Goal: Check status: Check status

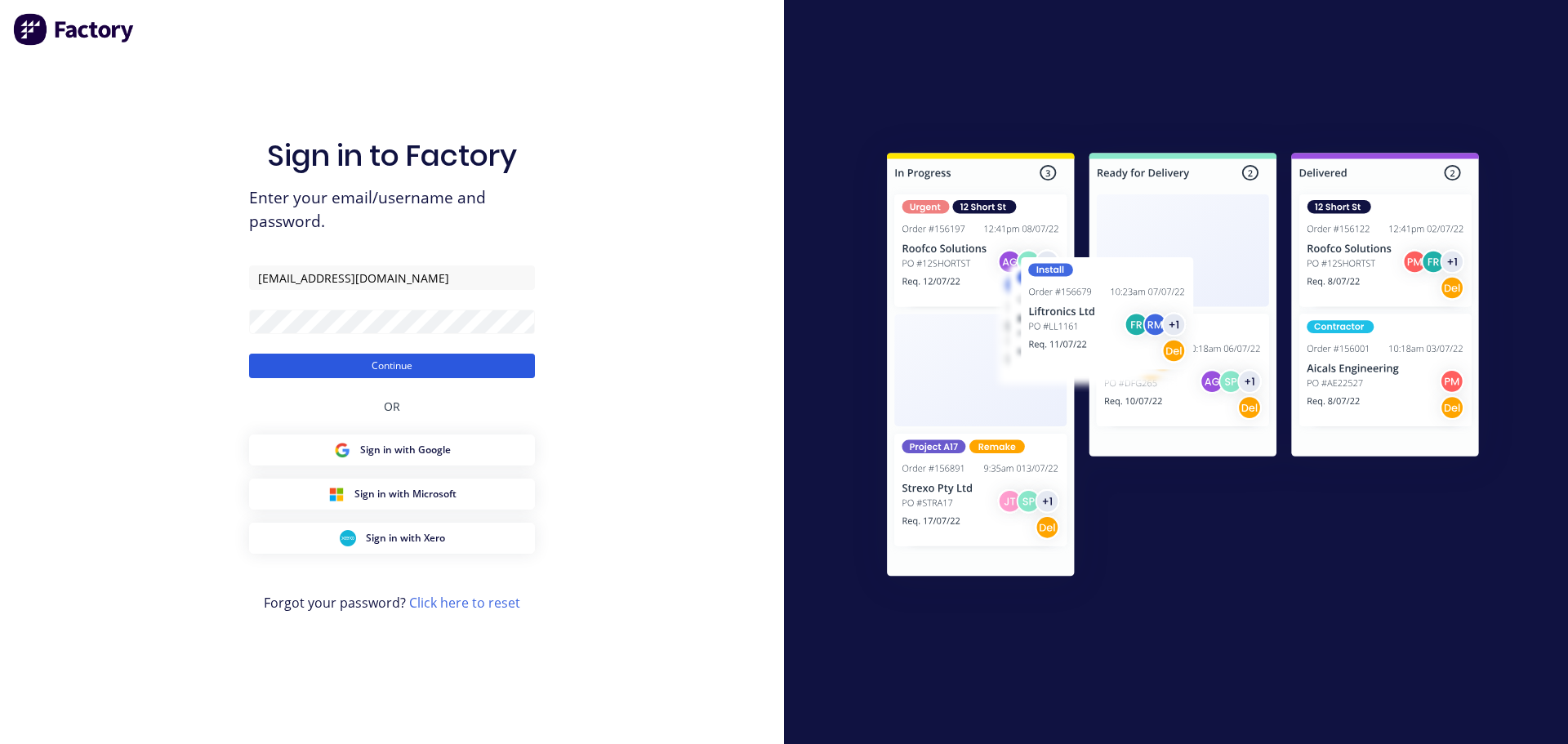
click at [412, 354] on button "Continue" at bounding box center [392, 366] width 286 height 25
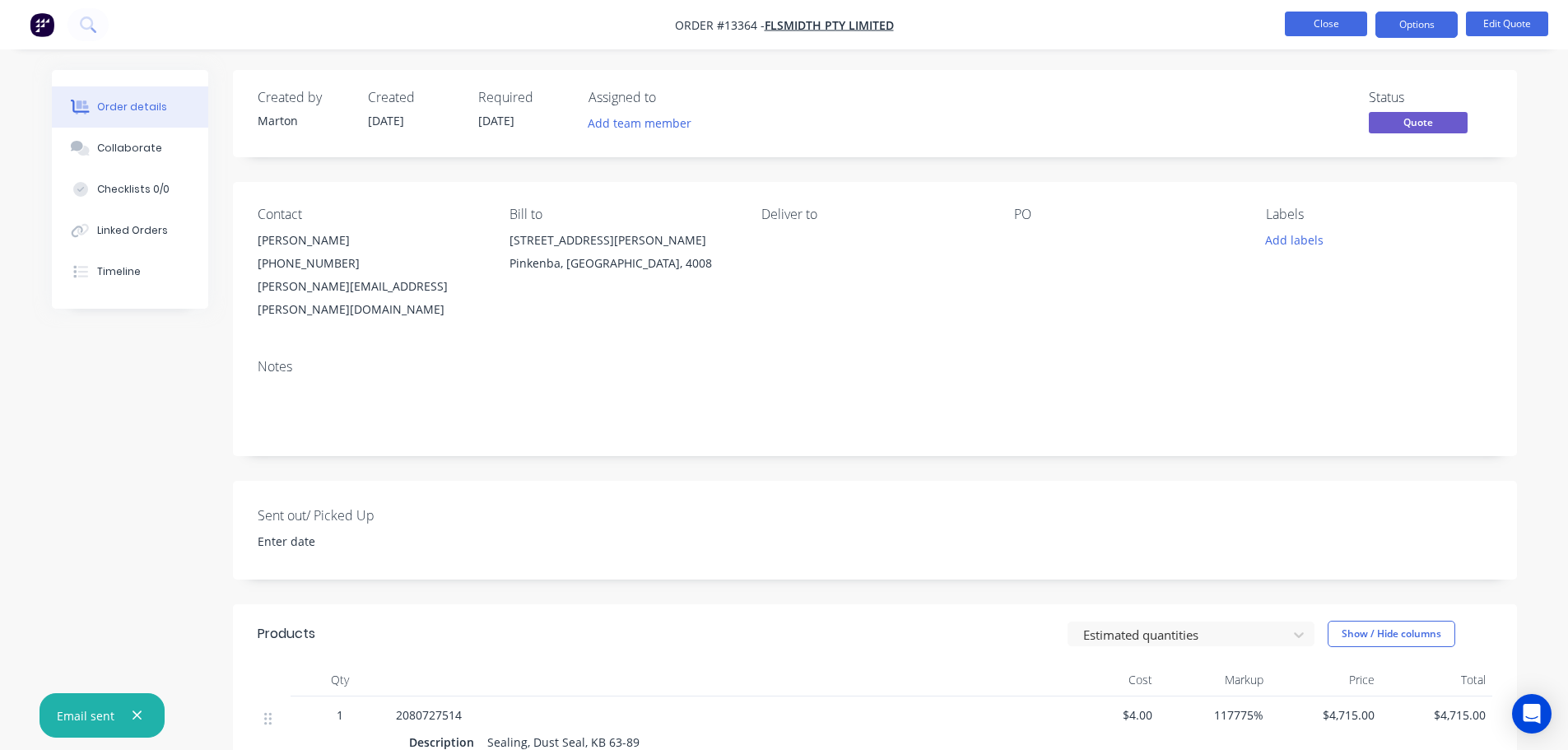
click at [1351, 31] on button "Close" at bounding box center [1326, 24] width 83 height 25
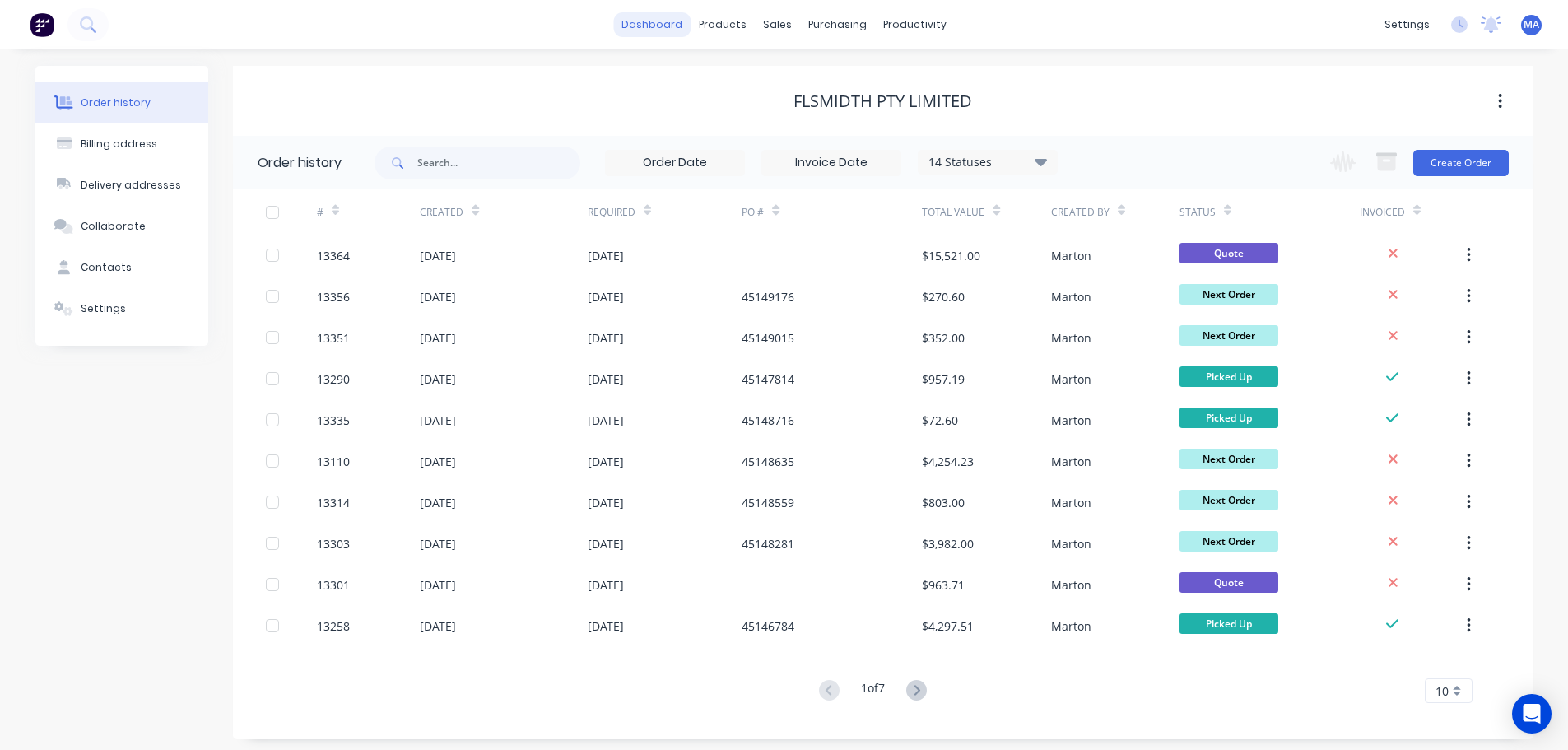
click at [670, 32] on link "dashboard" at bounding box center [652, 25] width 78 height 25
